Goal: Use online tool/utility: Utilize a website feature to perform a specific function

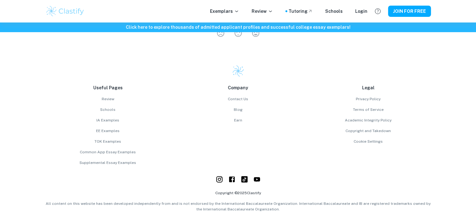
scroll to position [726, 0]
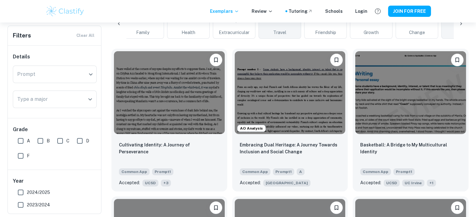
scroll to position [165, 0]
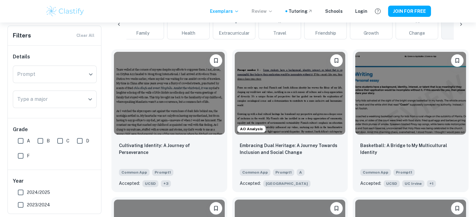
click at [266, 11] on p "Review" at bounding box center [262, 11] width 21 height 7
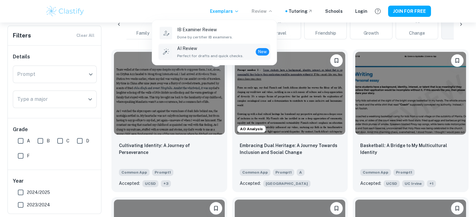
click at [239, 51] on p "AI Review" at bounding box center [210, 48] width 66 height 7
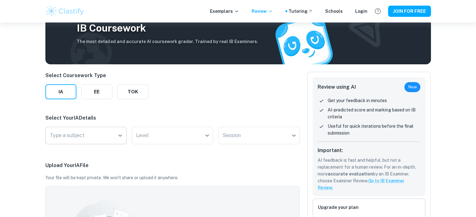
click at [116, 130] on div "Type a subject" at bounding box center [85, 136] width 81 height 18
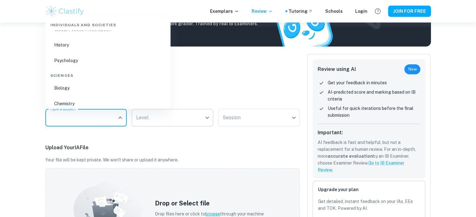
scroll to position [148, 0]
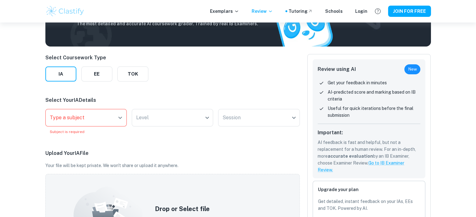
click at [169, 131] on div "Select Coursework Type IA EE TOK Select Your IA Details Type a subject Type a s…" at bounding box center [172, 209] width 254 height 310
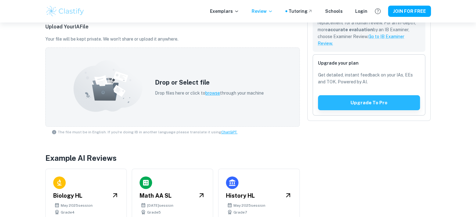
scroll to position [207, 0]
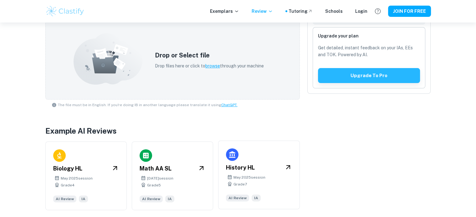
click at [253, 161] on div "History HL [DATE] session Grade 7 AI Review IA" at bounding box center [258, 175] width 81 height 69
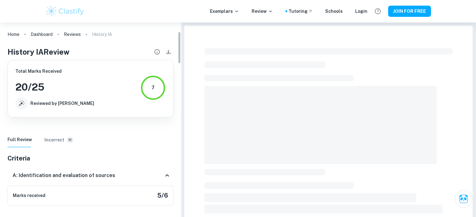
scroll to position [78, 0]
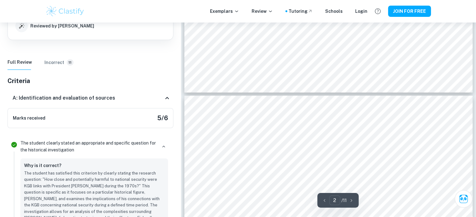
type input "3"
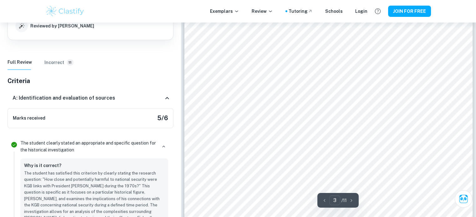
scroll to position [904, 0]
click at [49, 63] on h6 "Incorrect" at bounding box center [54, 62] width 20 height 7
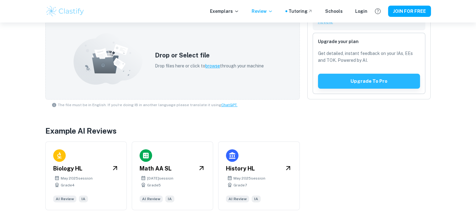
scroll to position [154, 0]
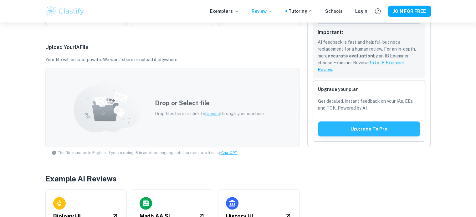
click at [213, 114] on span "browse" at bounding box center [212, 113] width 15 height 5
